Goal: Transaction & Acquisition: Purchase product/service

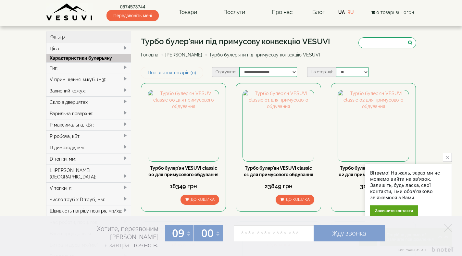
click at [124, 66] on span at bounding box center [124, 67] width 5 height 5
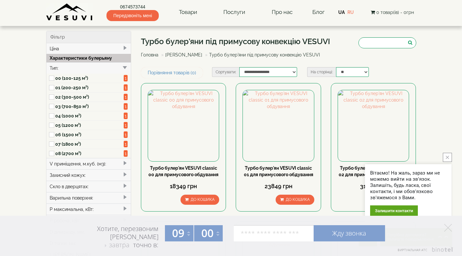
click at [67, 106] on label "03 (700-850 м³)" at bounding box center [89, 106] width 69 height 6
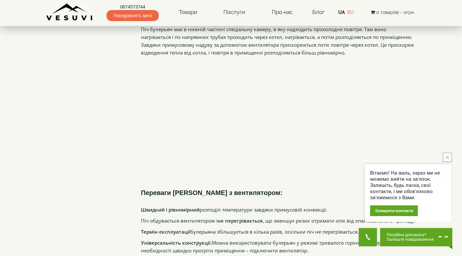
scroll to position [616, 0]
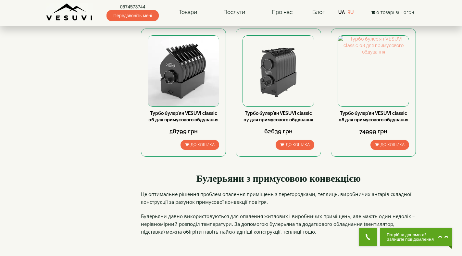
scroll to position [389, 0]
